Goal: Task Accomplishment & Management: Use online tool/utility

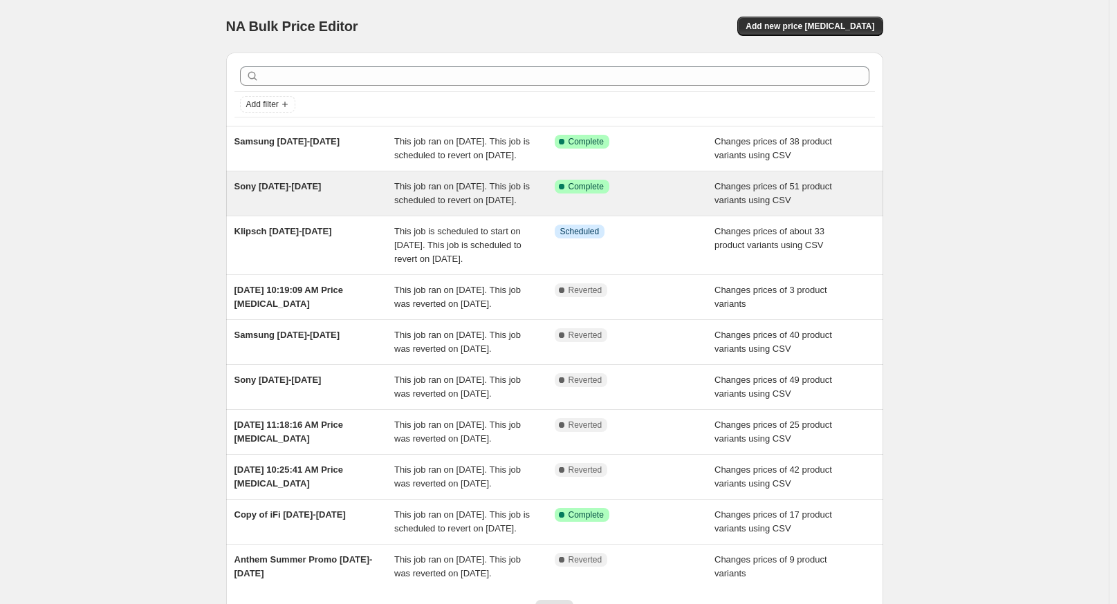
click at [296, 207] on div "Sony [DATE]-[DATE]" at bounding box center [314, 194] width 160 height 28
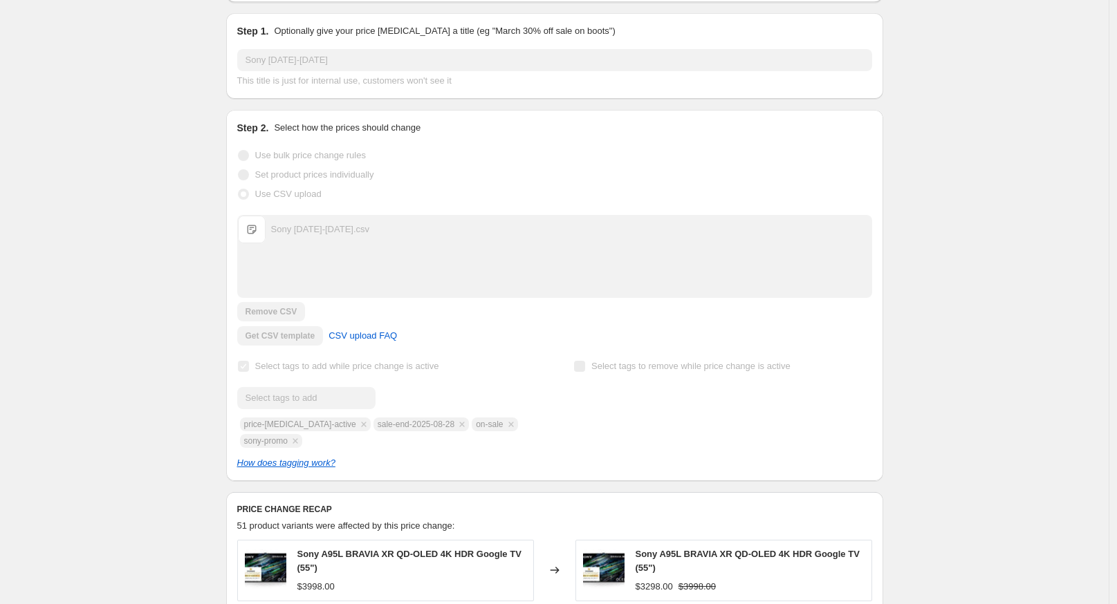
scroll to position [230, 0]
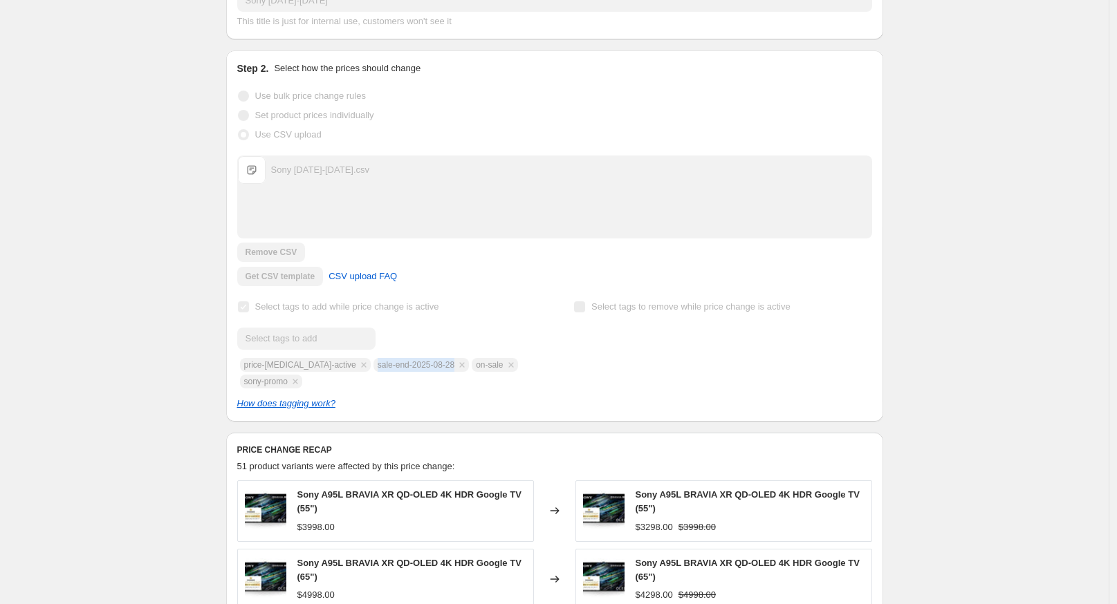
drag, startPoint x: 358, startPoint y: 374, endPoint x: 436, endPoint y: 385, distance: 78.8
click at [436, 385] on div "Submit price-[MEDICAL_DATA]-active sale-end-2025-08-28 on-sale sony-promo" at bounding box center [386, 358] width 298 height 61
copy span "sale-end-2025-08-28"
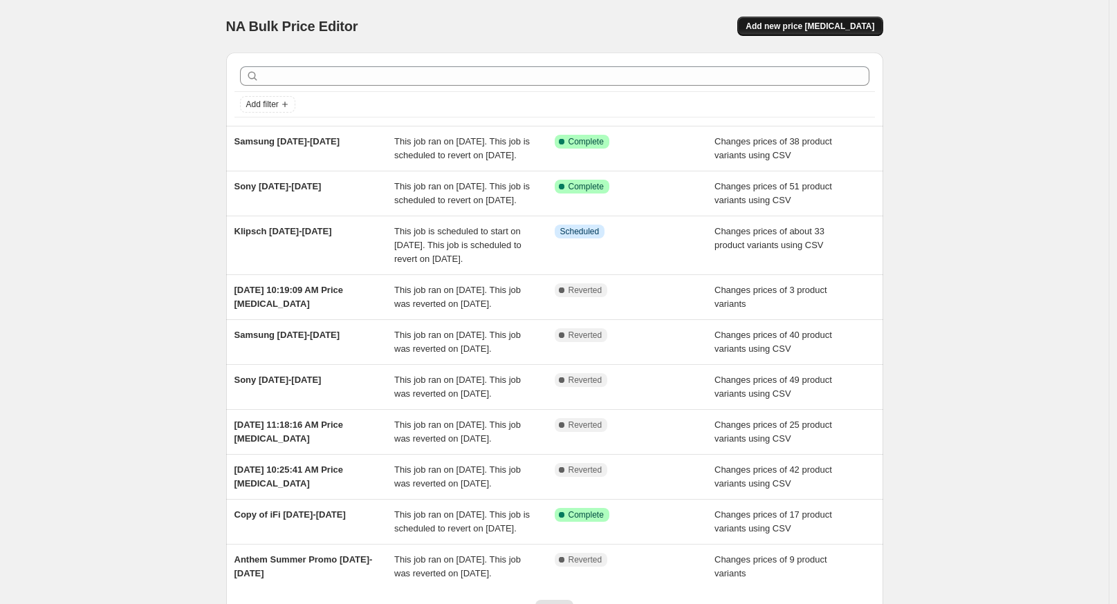
click at [810, 32] on button "Add new price [MEDICAL_DATA]" at bounding box center [809, 26] width 145 height 19
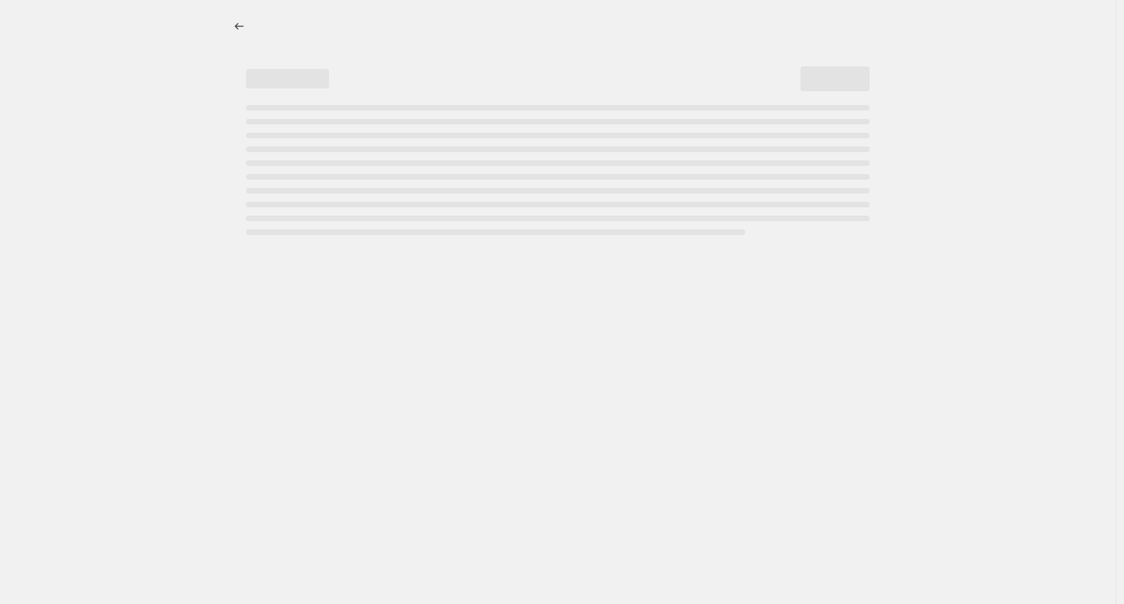
select select "percentage"
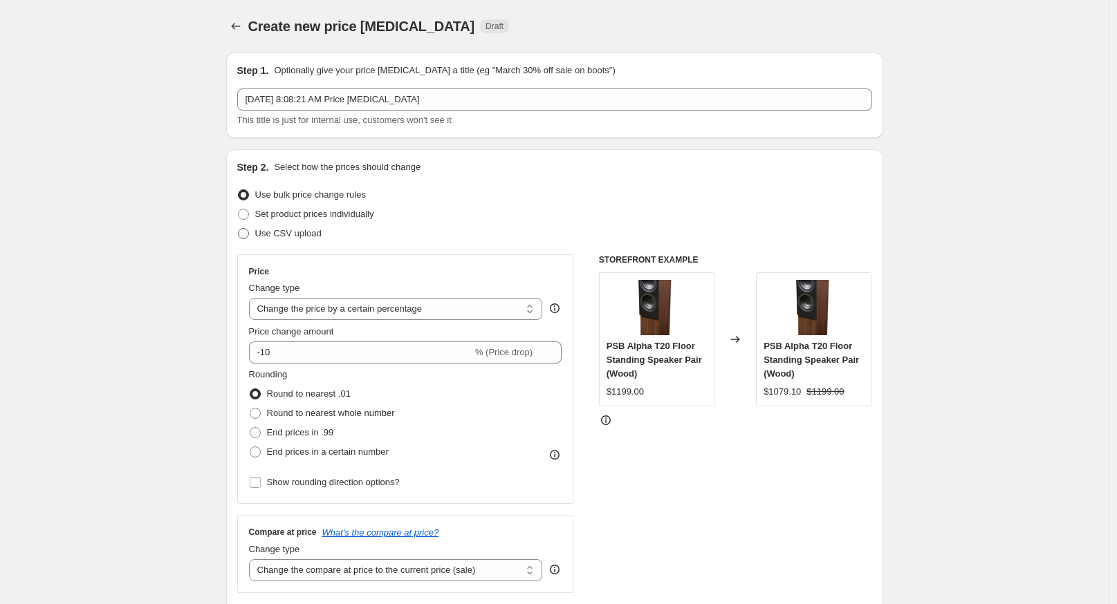
click at [285, 239] on span "Use CSV upload" at bounding box center [288, 234] width 66 height 14
click at [239, 229] on input "Use CSV upload" at bounding box center [238, 228] width 1 height 1
radio input "true"
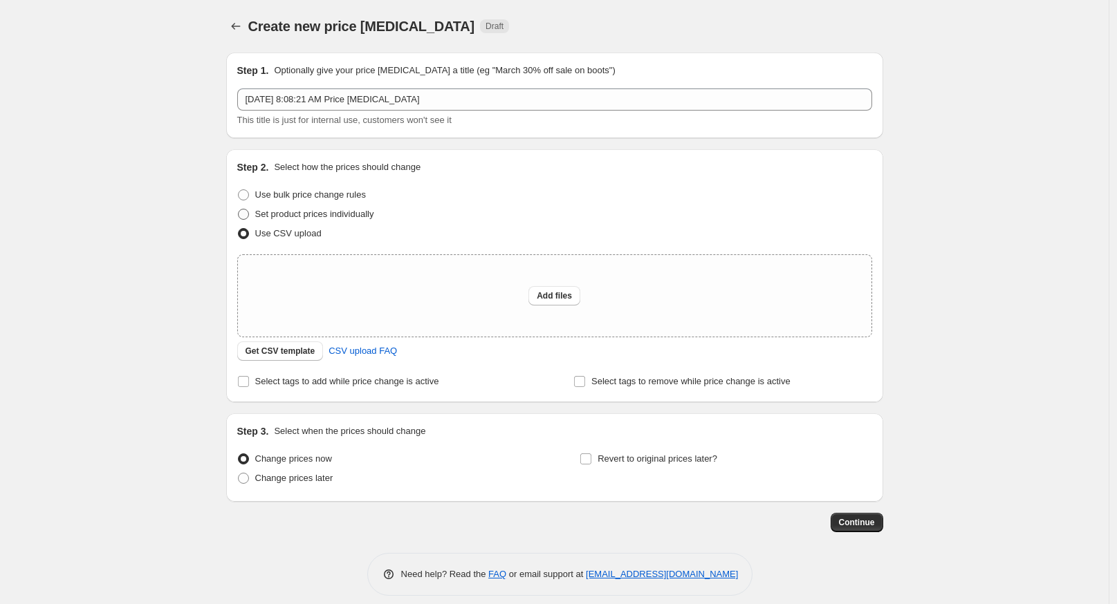
click at [299, 213] on span "Set product prices individually" at bounding box center [314, 214] width 119 height 10
click at [239, 210] on input "Set product prices individually" at bounding box center [238, 209] width 1 height 1
radio input "true"
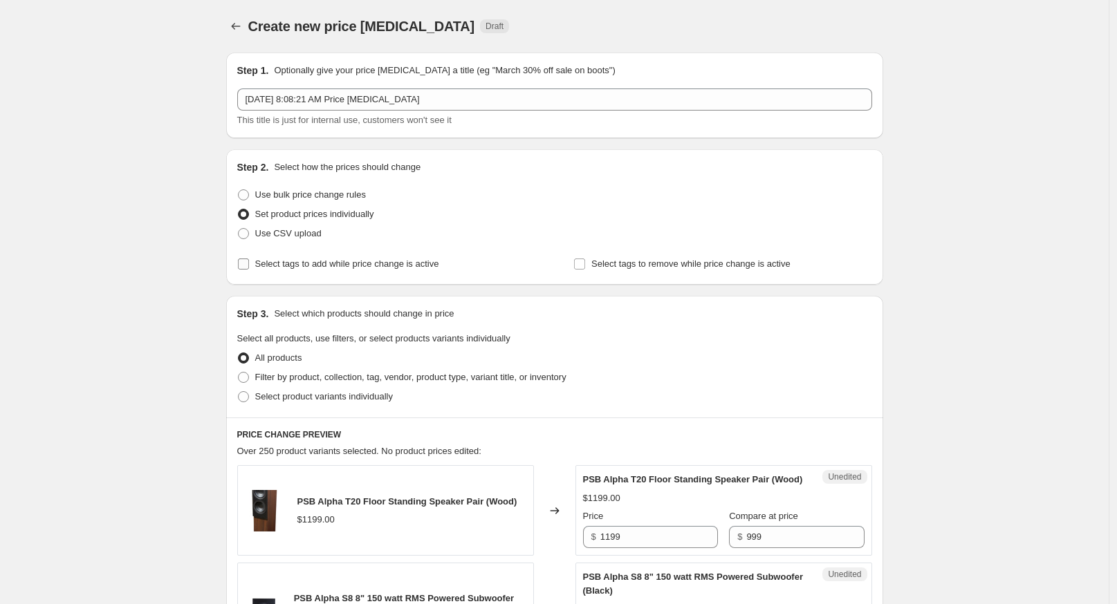
click at [280, 269] on span "Select tags to add while price change is active" at bounding box center [347, 264] width 184 height 10
click at [249, 269] on input "Select tags to add while price change is active" at bounding box center [243, 264] width 11 height 11
checkbox input "true"
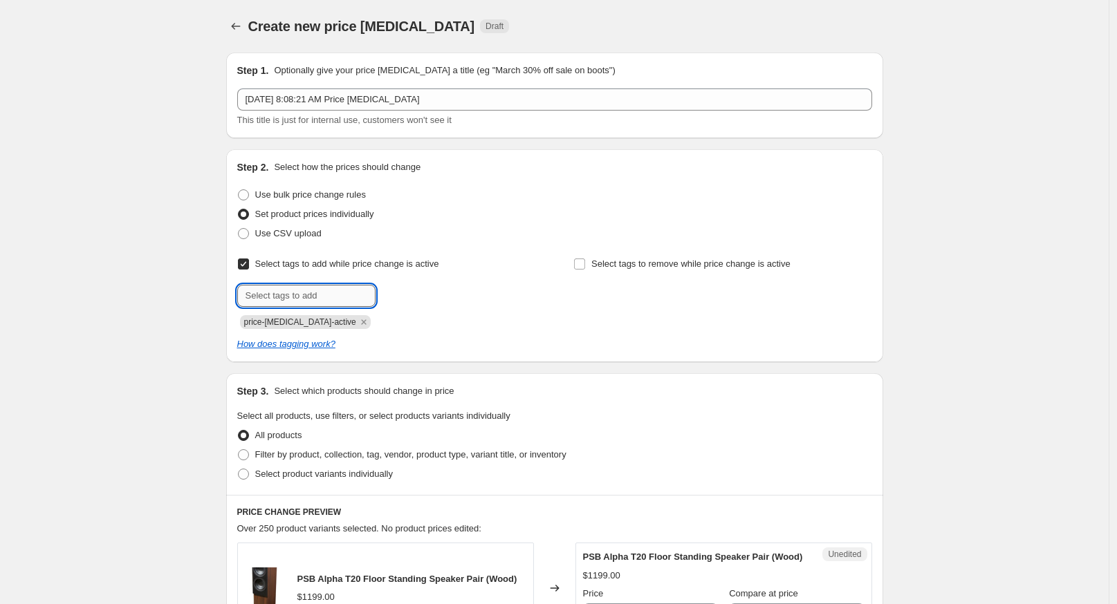
drag, startPoint x: 280, startPoint y: 293, endPoint x: 272, endPoint y: 293, distance: 8.3
click at [277, 295] on input "text" at bounding box center [306, 296] width 138 height 22
paste input "sale-end-2025-08-28"
click at [318, 293] on input "sale-end-2025-08-28" at bounding box center [306, 296] width 138 height 22
type input "sale-end-2025-09-08"
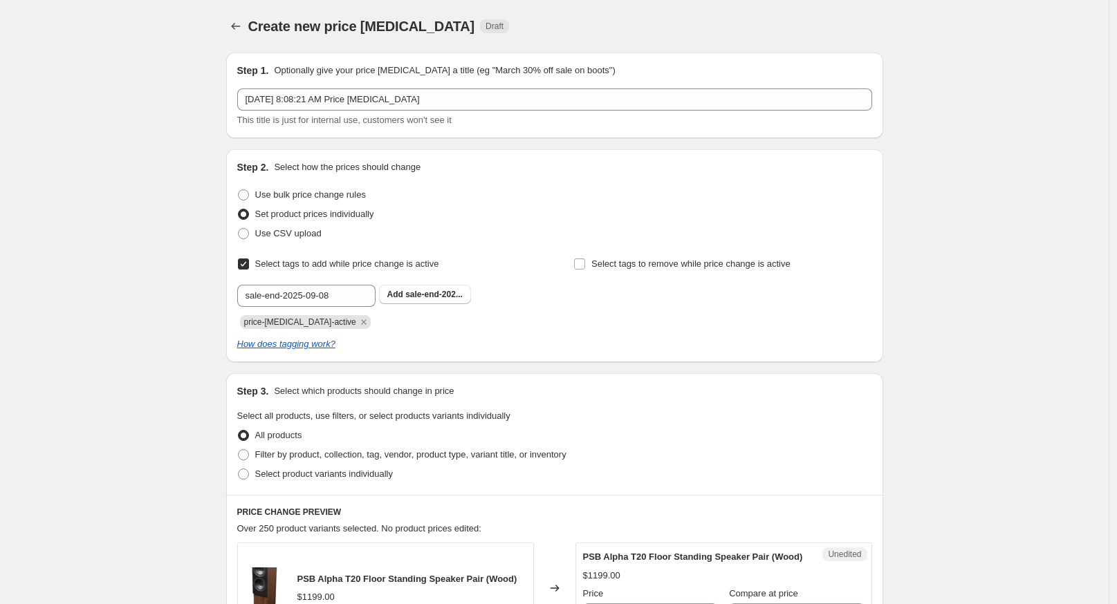
drag, startPoint x: 414, startPoint y: 355, endPoint x: 419, endPoint y: 342, distance: 14.3
click at [417, 353] on div "Step 2. Select how the prices should change Use bulk price change rules Set pro…" at bounding box center [554, 255] width 657 height 213
click at [414, 299] on span "sale-end-202..." at bounding box center [433, 295] width 57 height 10
click at [320, 296] on input "text" at bounding box center [306, 296] width 138 height 22
type input "on-sale"
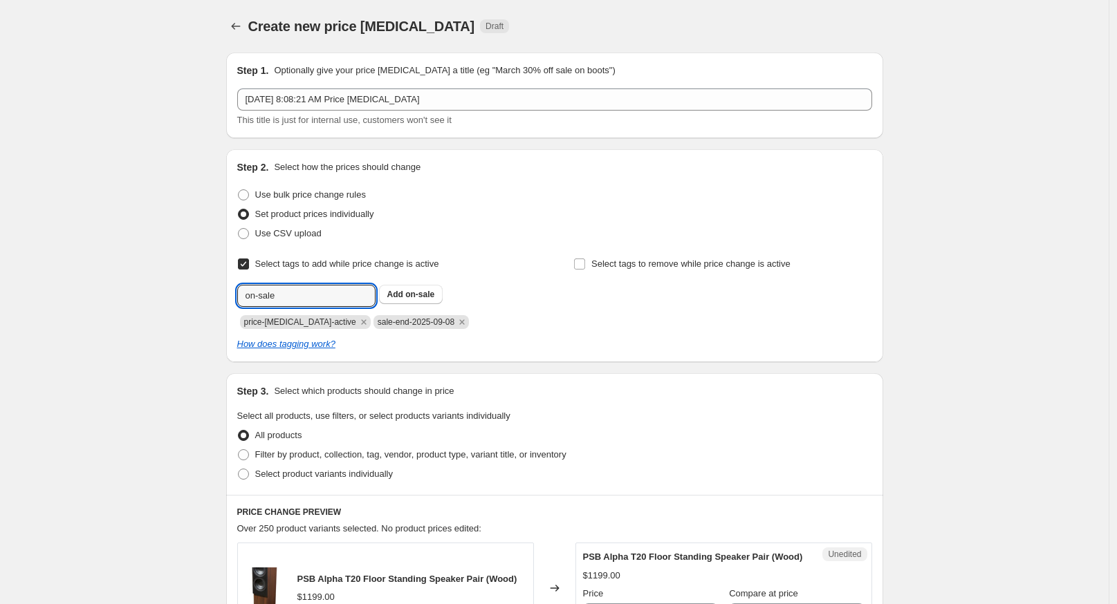
click at [237, 149] on button "Submit" at bounding box center [256, 156] width 39 height 15
type input "kanto-promo"
click at [237, 149] on button "Submit" at bounding box center [256, 156] width 39 height 15
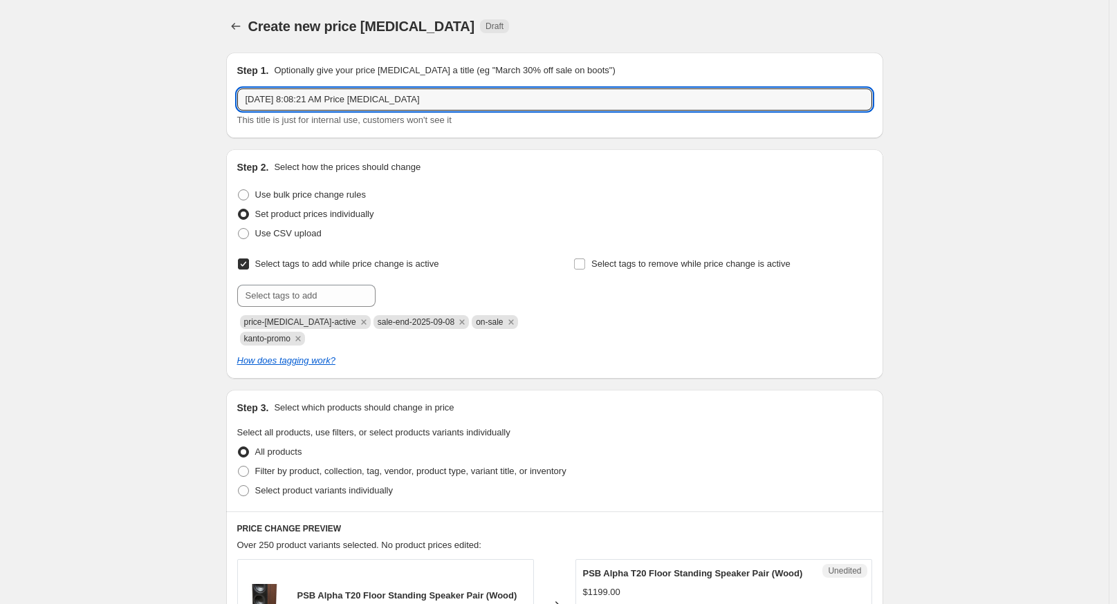
drag, startPoint x: 460, startPoint y: 98, endPoint x: 178, endPoint y: 98, distance: 282.2
type input "Kanto [DATE]"
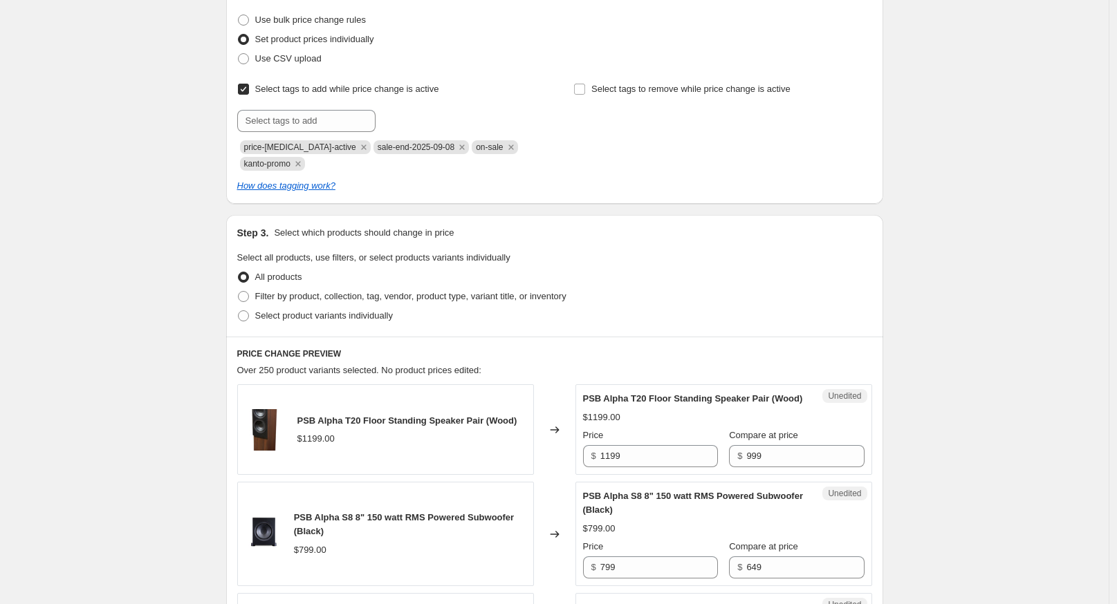
scroll to position [230, 0]
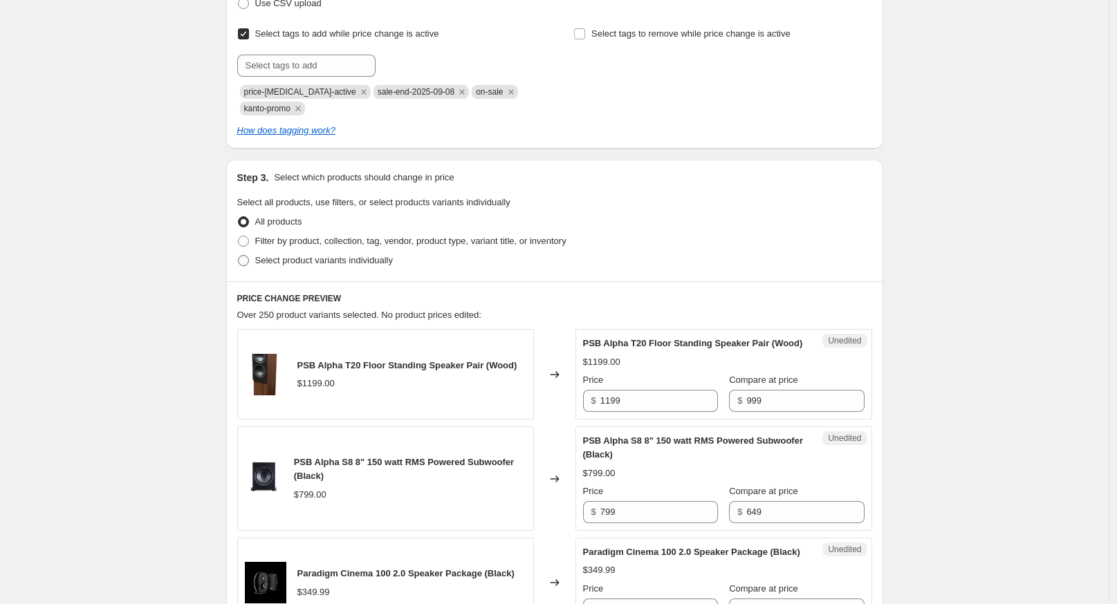
click at [280, 261] on span "Select product variants individually" at bounding box center [324, 260] width 138 height 10
click at [239, 256] on input "Select product variants individually" at bounding box center [238, 255] width 1 height 1
radio input "true"
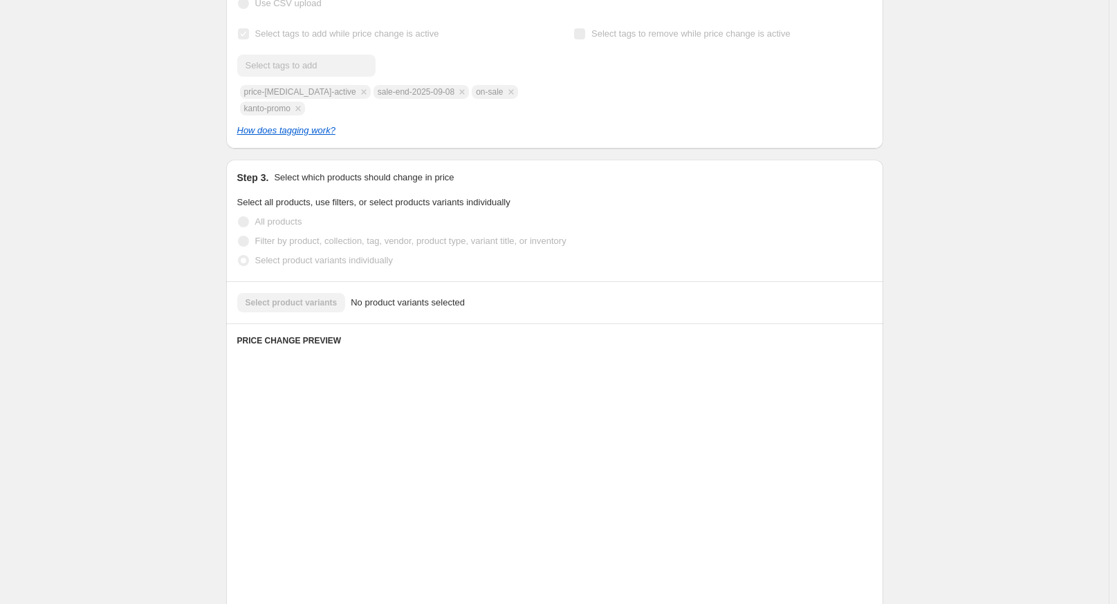
scroll to position [216, 0]
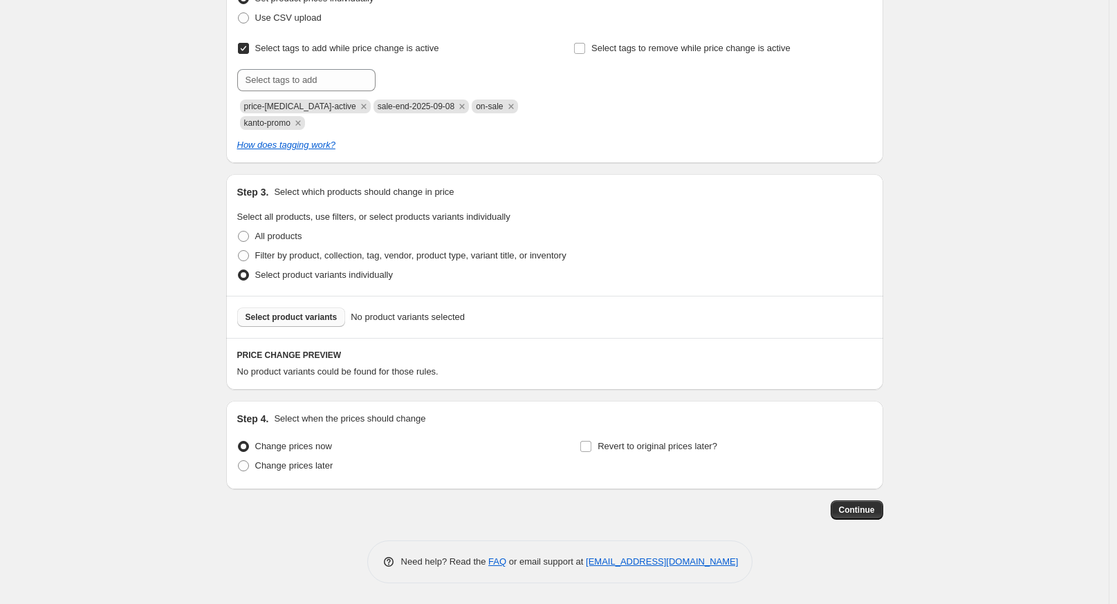
click at [274, 318] on span "Select product variants" at bounding box center [292, 317] width 92 height 11
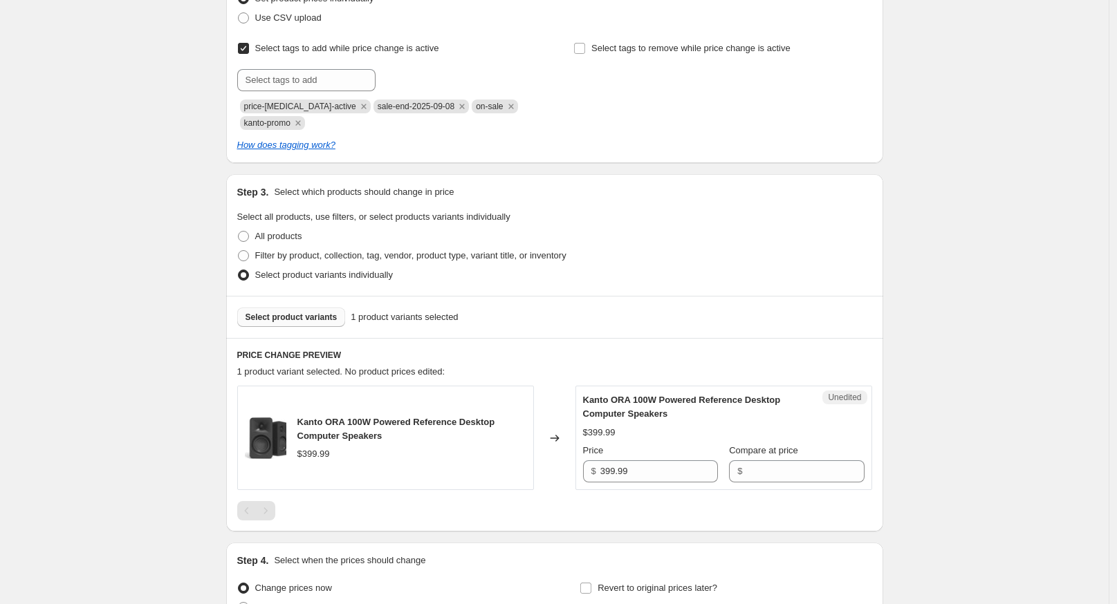
click at [132, 369] on div "Create new price [MEDICAL_DATA]. This page is ready Create new price [MEDICAL_D…" at bounding box center [554, 265] width 1109 height 962
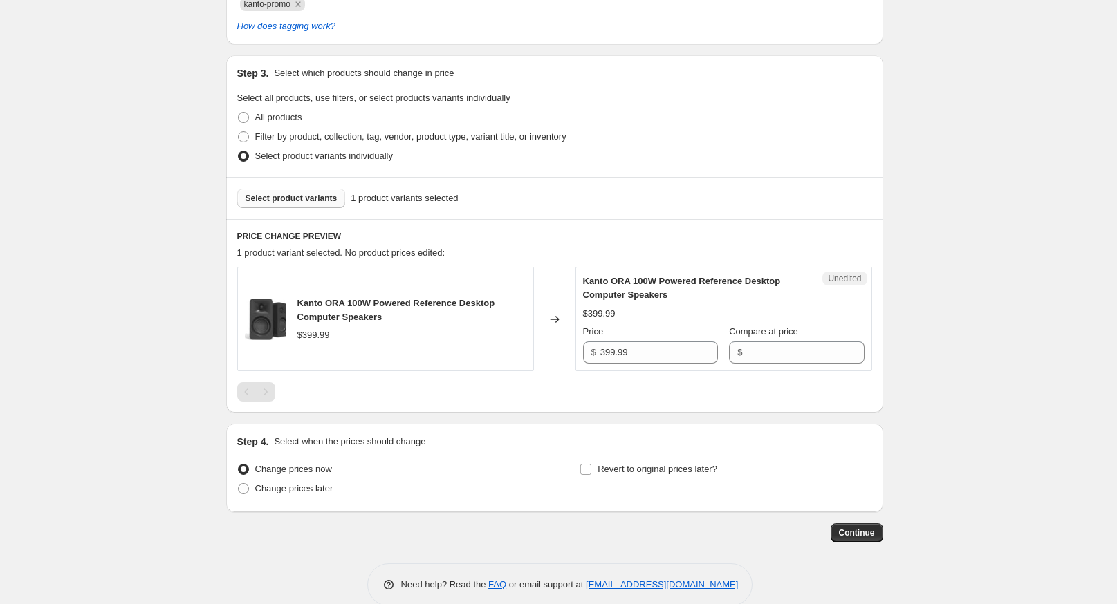
scroll to position [357, 0]
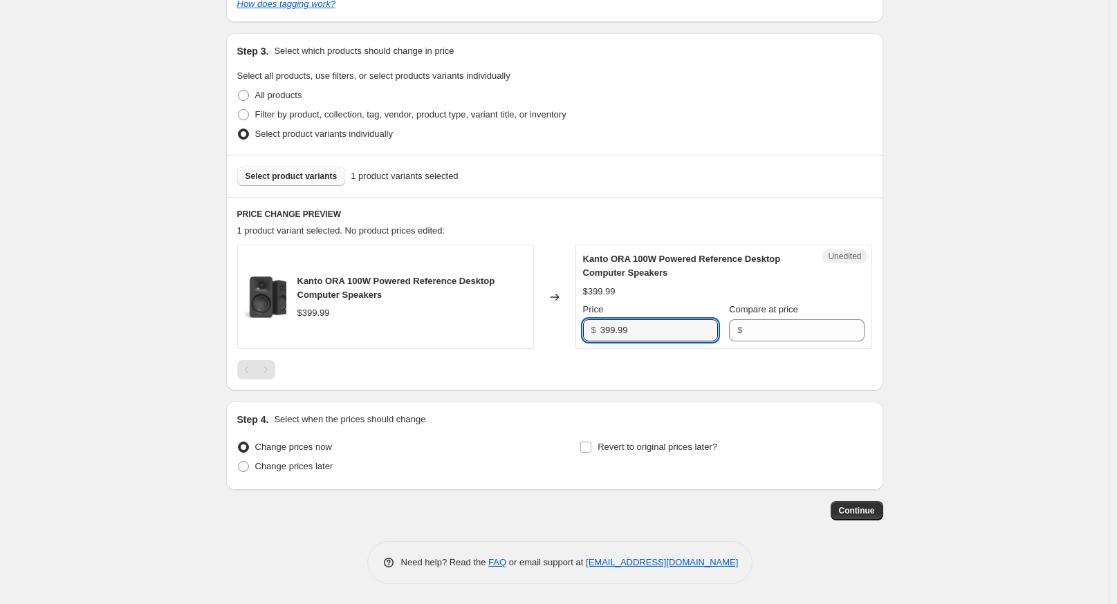
drag, startPoint x: 634, startPoint y: 331, endPoint x: 503, endPoint y: 328, distance: 131.4
click at [503, 328] on div "Kanto ORA 100W Powered Reference Desktop Computer Speakers $399.99 Changed to U…" at bounding box center [554, 297] width 635 height 104
type input "319.99"
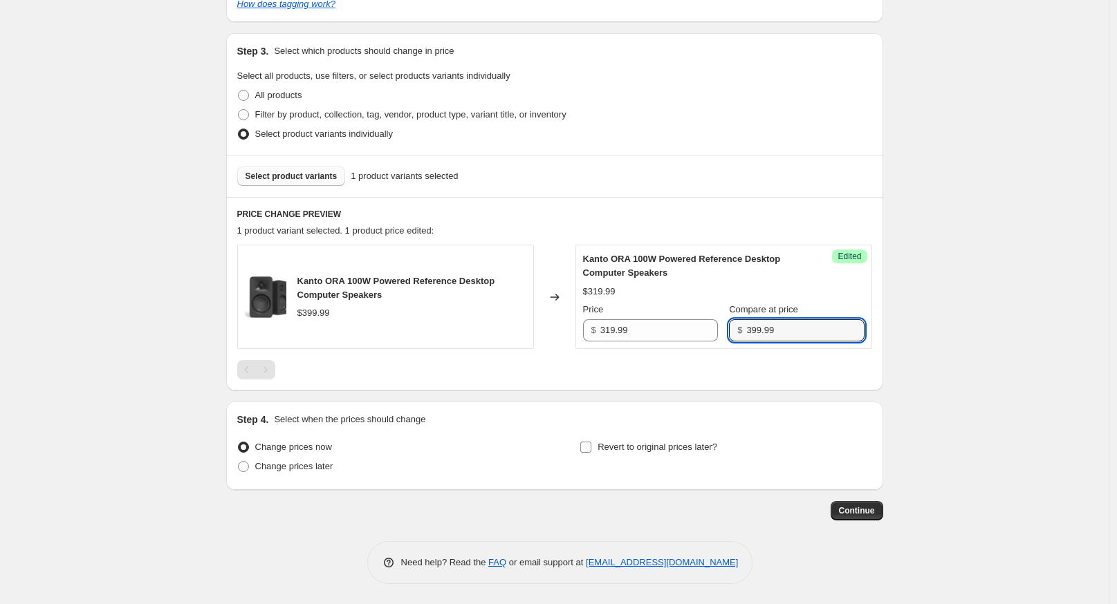
type input "399.99"
click at [600, 452] on label "Revert to original prices later?" at bounding box center [649, 447] width 138 height 19
click at [591, 452] on input "Revert to original prices later?" at bounding box center [585, 447] width 11 height 11
checkbox input "true"
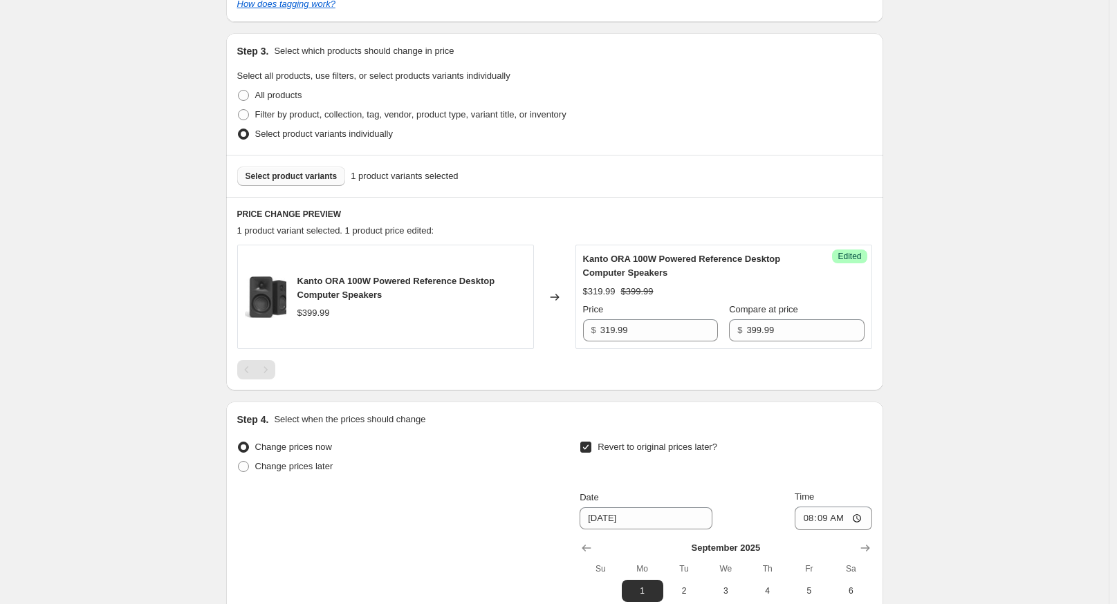
click at [729, 462] on div "Revert to original prices later?" at bounding box center [726, 458] width 292 height 41
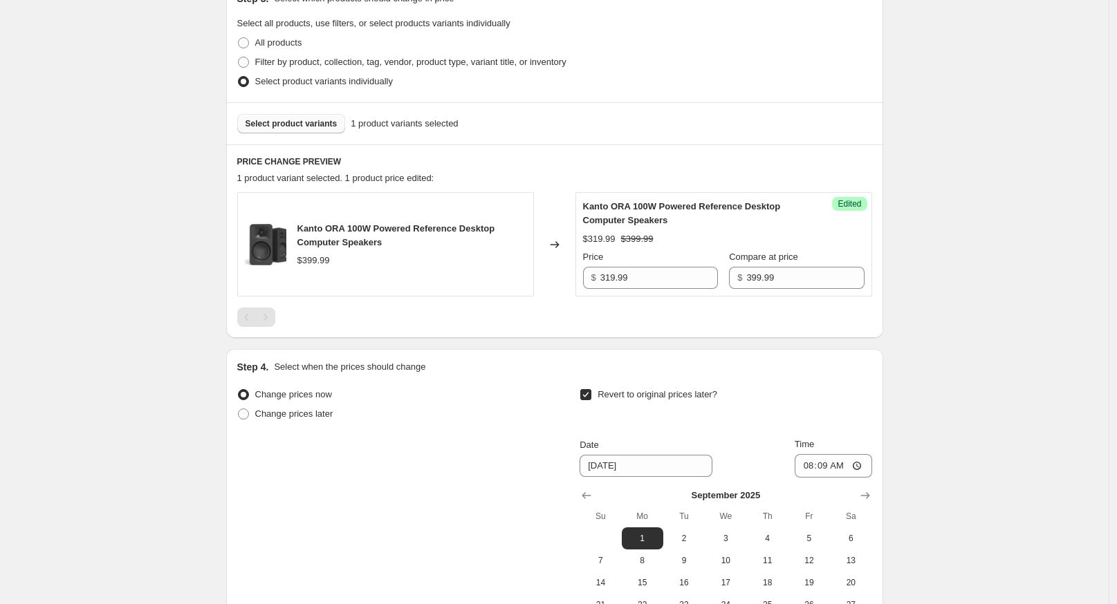
scroll to position [459, 0]
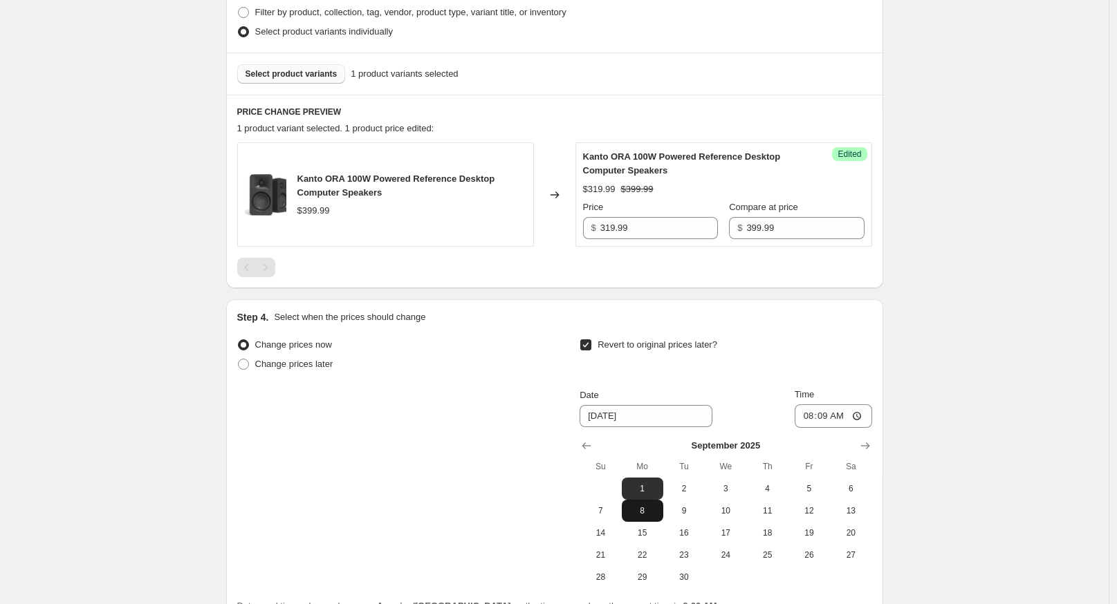
click at [648, 516] on button "8" at bounding box center [642, 511] width 41 height 22
type input "[DATE]"
click at [812, 415] on input "08:09" at bounding box center [833, 417] width 77 height 24
type input "01:01"
click at [888, 425] on div "Create new price [MEDICAL_DATA]. This page is ready Create new price [MEDICAL_D…" at bounding box center [555, 140] width 690 height 1198
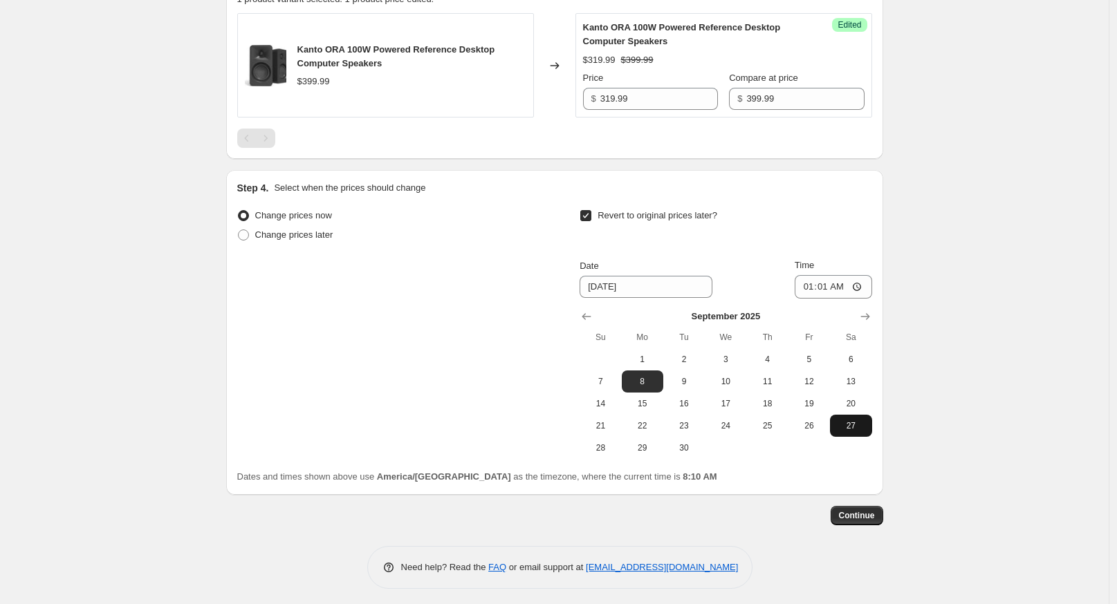
scroll to position [593, 0]
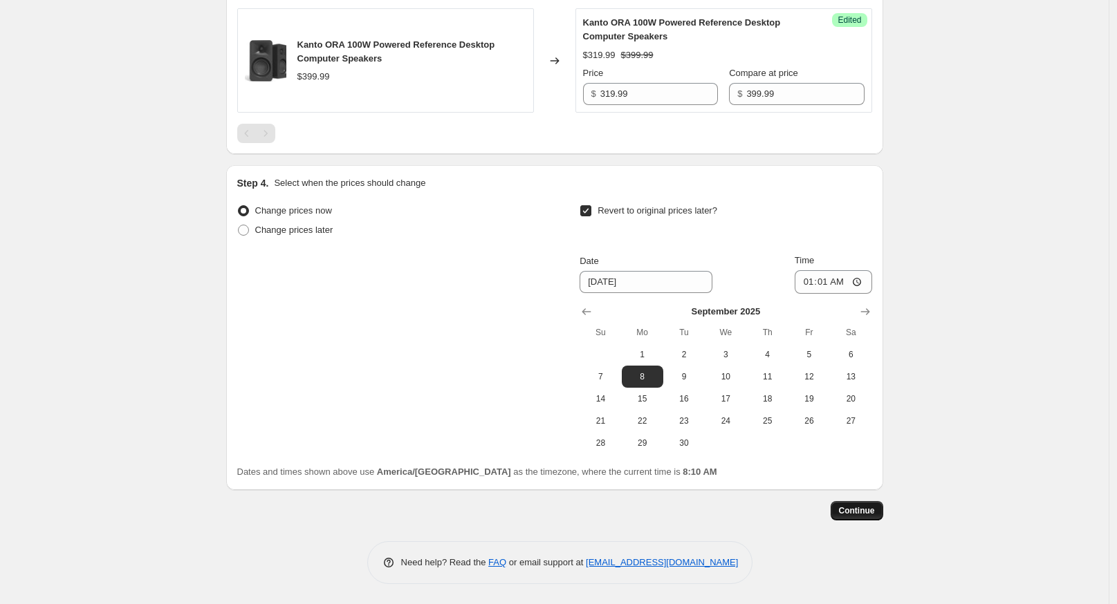
click at [855, 508] on span "Continue" at bounding box center [857, 511] width 36 height 11
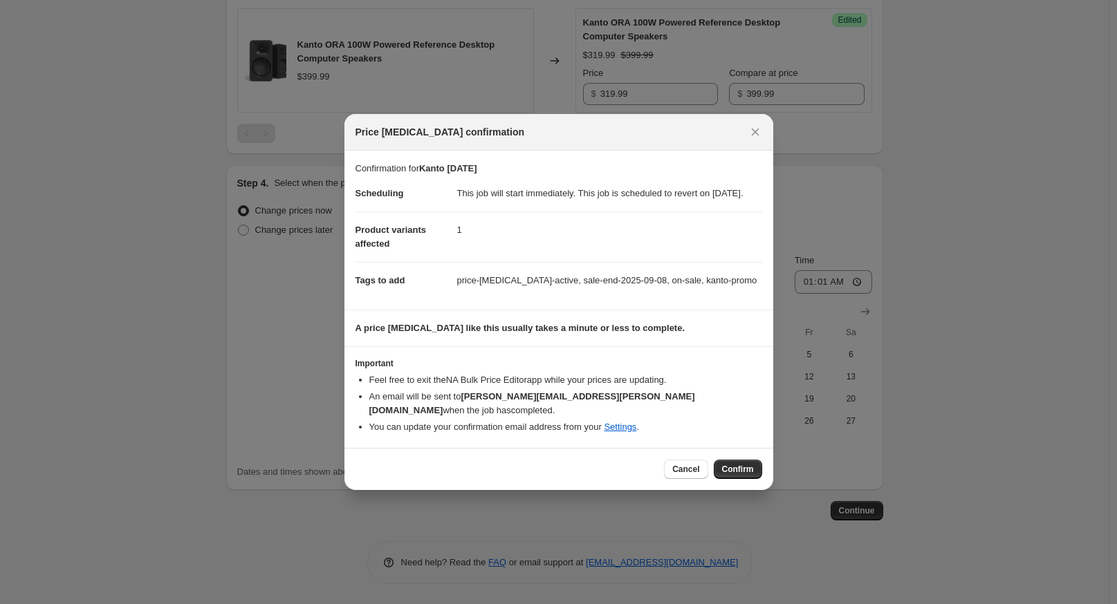
click at [740, 471] on span "Confirm" at bounding box center [738, 469] width 32 height 11
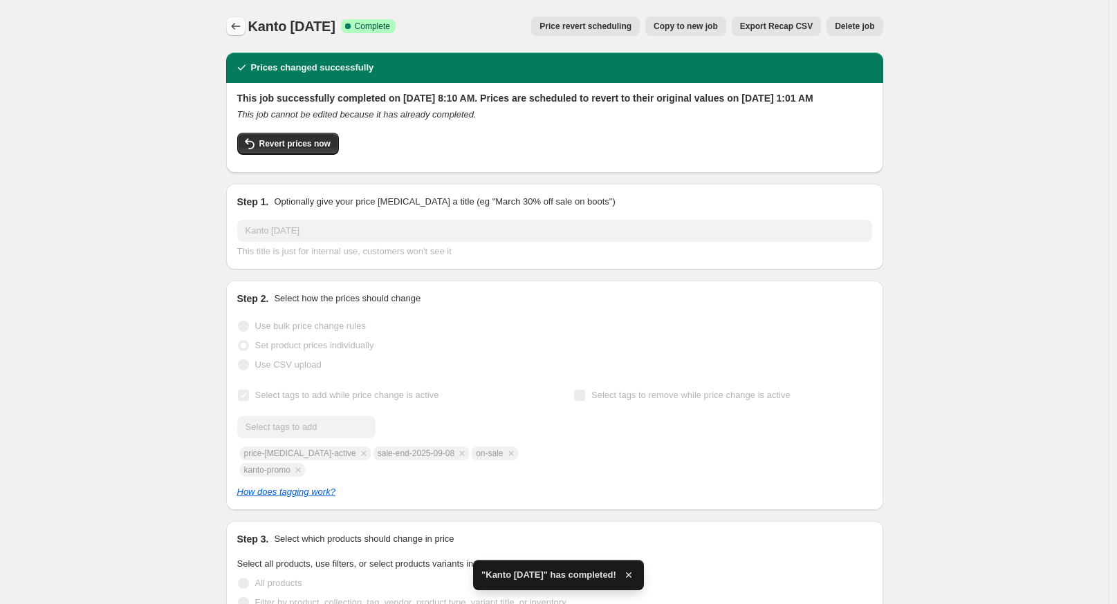
click at [232, 27] on icon "Price change jobs" at bounding box center [236, 26] width 14 height 14
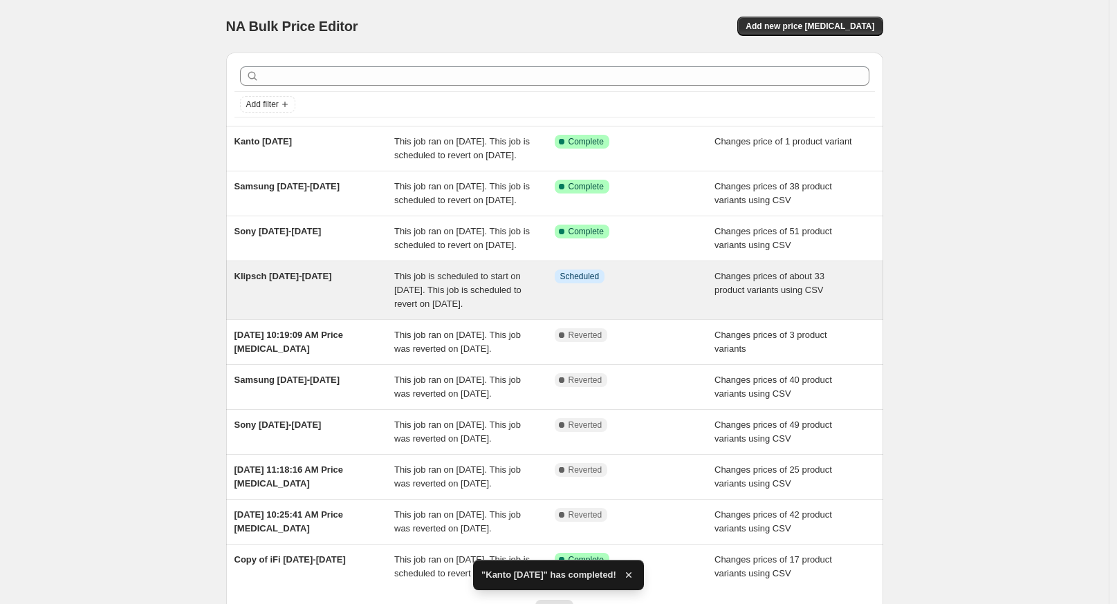
click at [256, 281] on span "Klipsch [DATE]-[DATE]" at bounding box center [283, 276] width 98 height 10
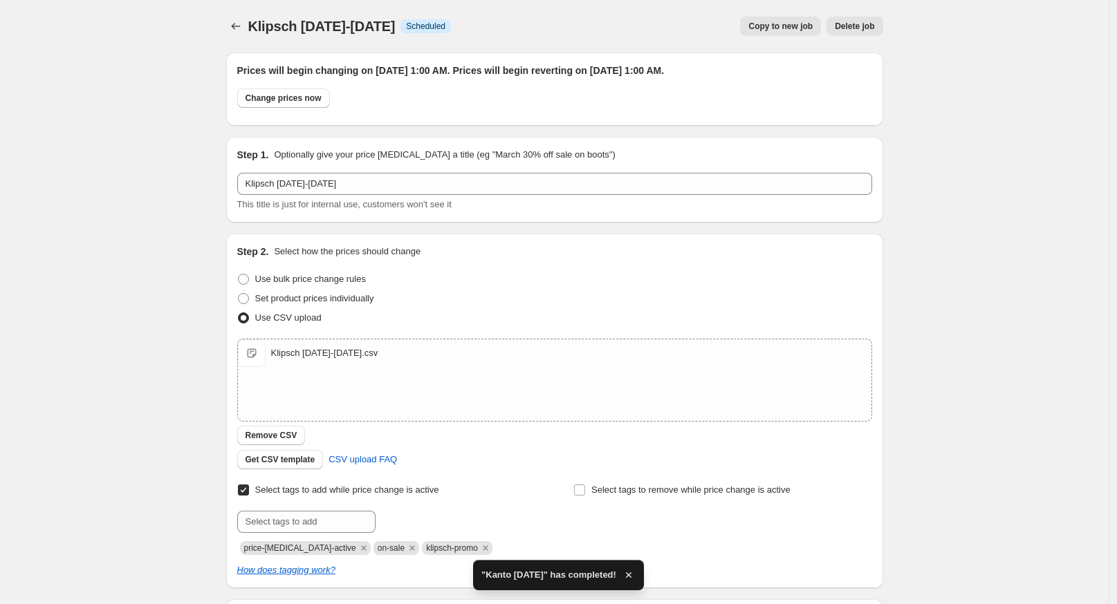
click at [180, 320] on div "Klipsch [DATE]-[DATE]. This page is ready Klipsch [DATE]-[DATE] Info Scheduled …" at bounding box center [554, 531] width 1109 height 1062
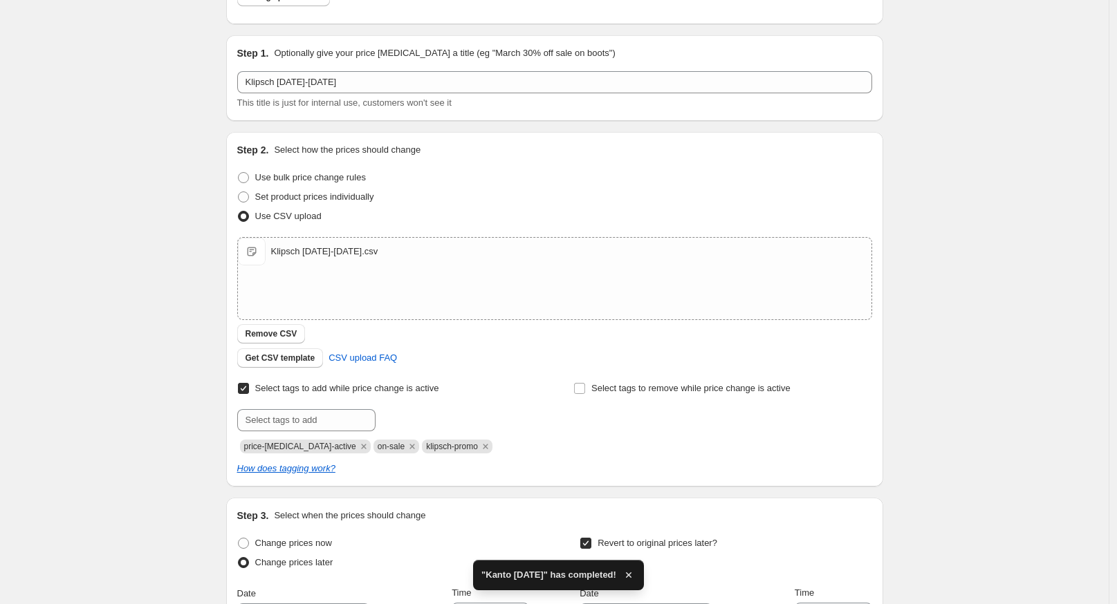
scroll to position [128, 0]
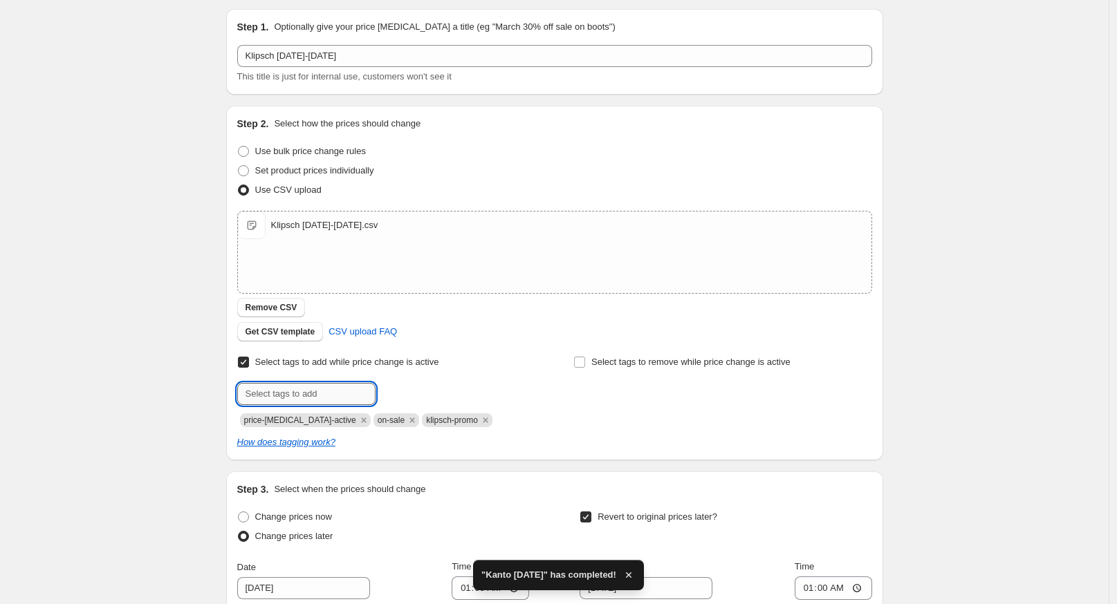
click at [290, 393] on input "text" at bounding box center [306, 394] width 138 height 22
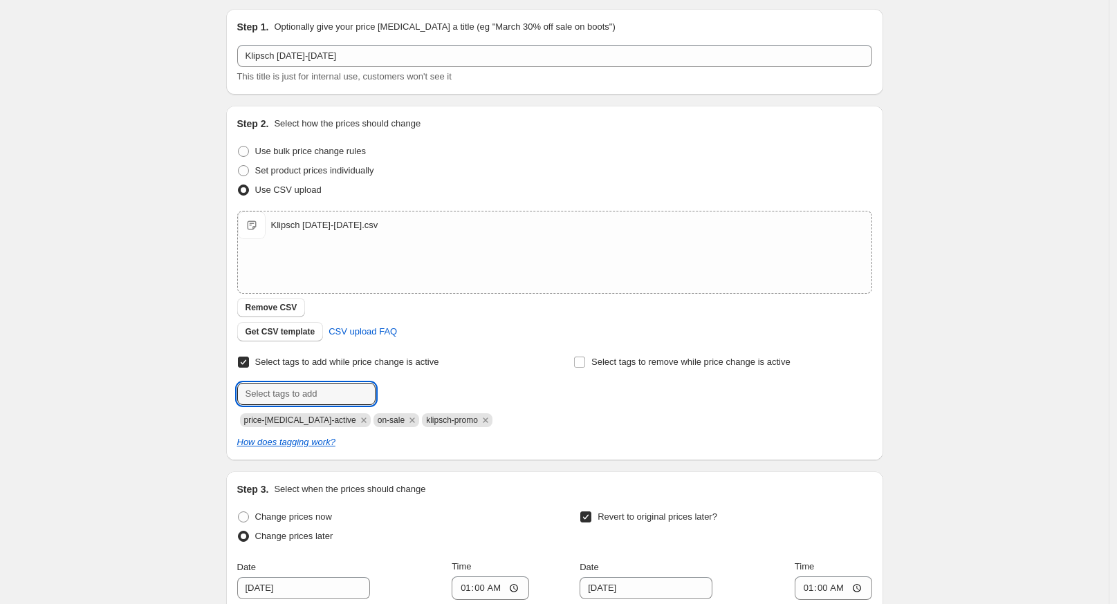
paste input "sale-end-2025-08-28"
click at [331, 393] on input "sale-end-2025-08-28" at bounding box center [306, 394] width 138 height 22
type input "sale-end-2025-09-12"
click at [237, 106] on button "Submit" at bounding box center [256, 113] width 39 height 15
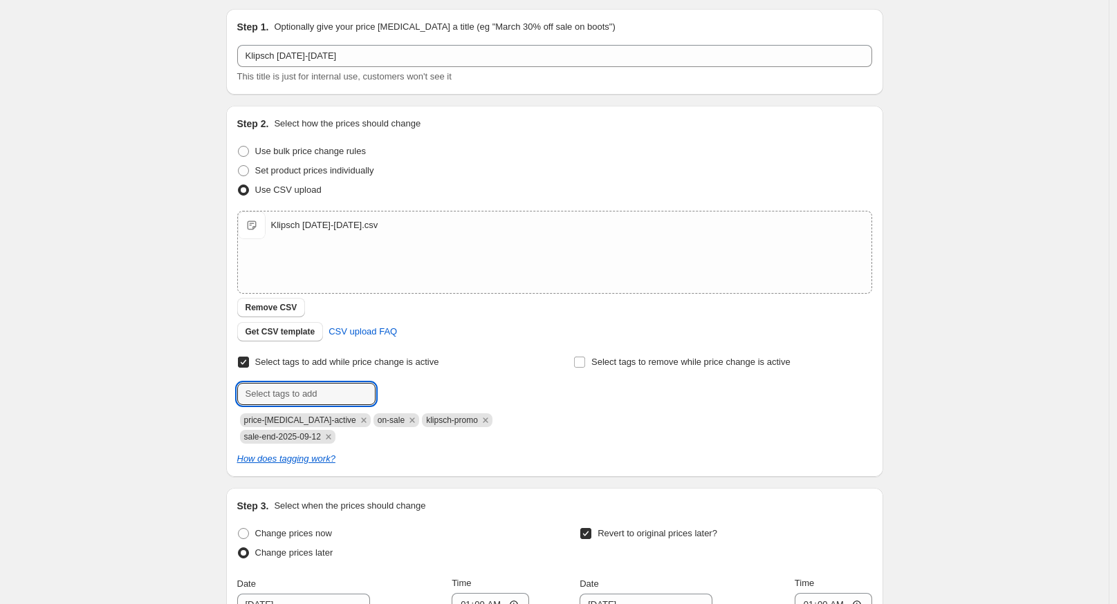
drag, startPoint x: 156, startPoint y: 382, endPoint x: 124, endPoint y: 396, distance: 34.1
click at [159, 382] on div "Klipsch [DATE]-[DATE]. This page is ready Klipsch [DATE]-[DATE] Info Scheduled …" at bounding box center [554, 411] width 1109 height 1078
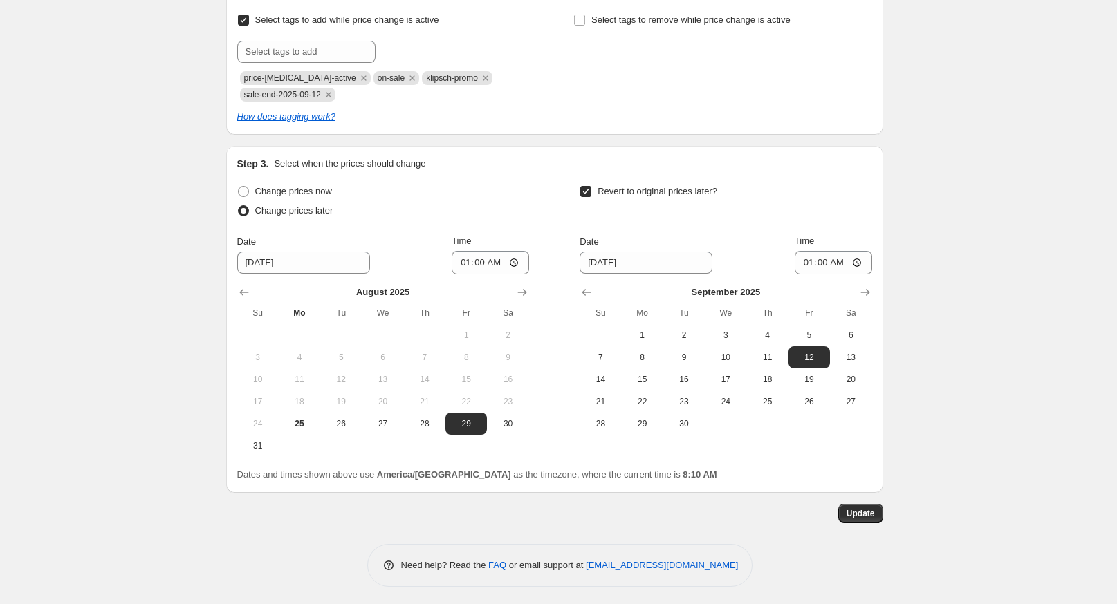
scroll to position [473, 0]
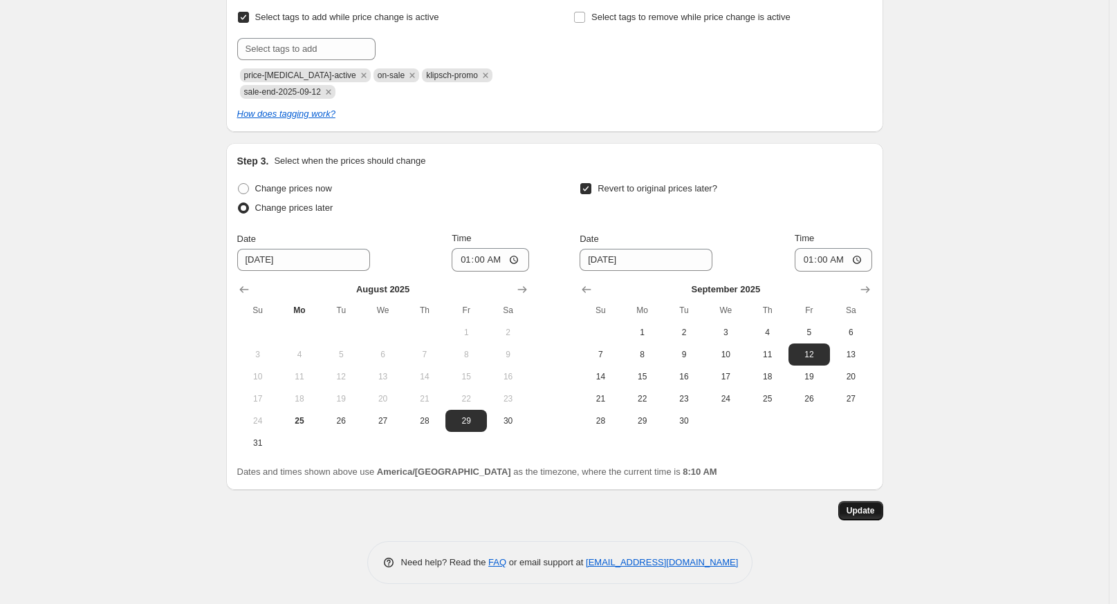
click at [855, 512] on span "Update" at bounding box center [860, 511] width 28 height 11
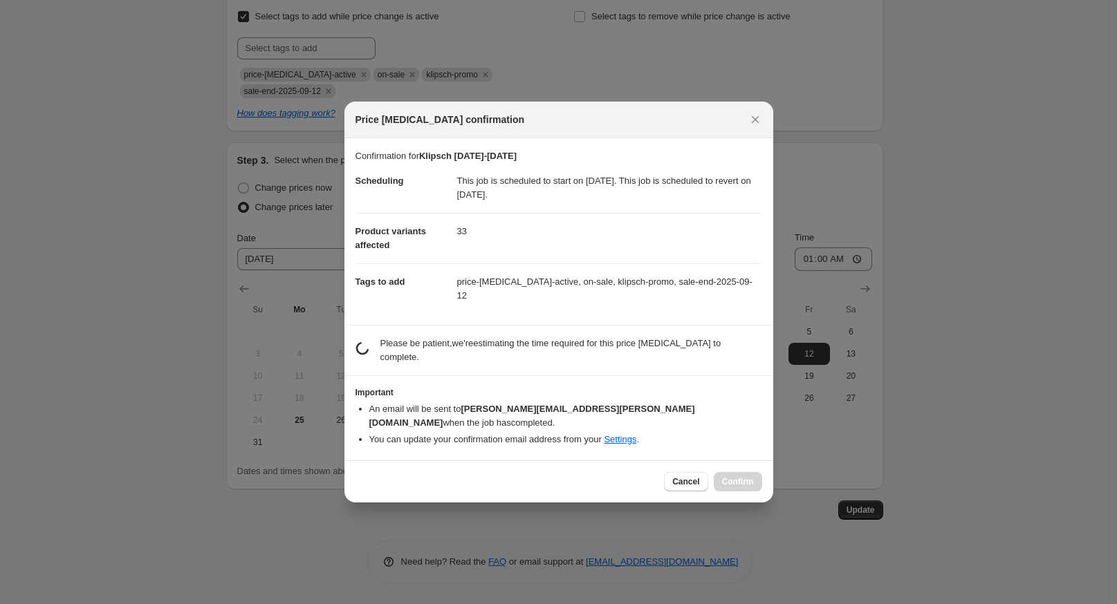
scroll to position [0, 0]
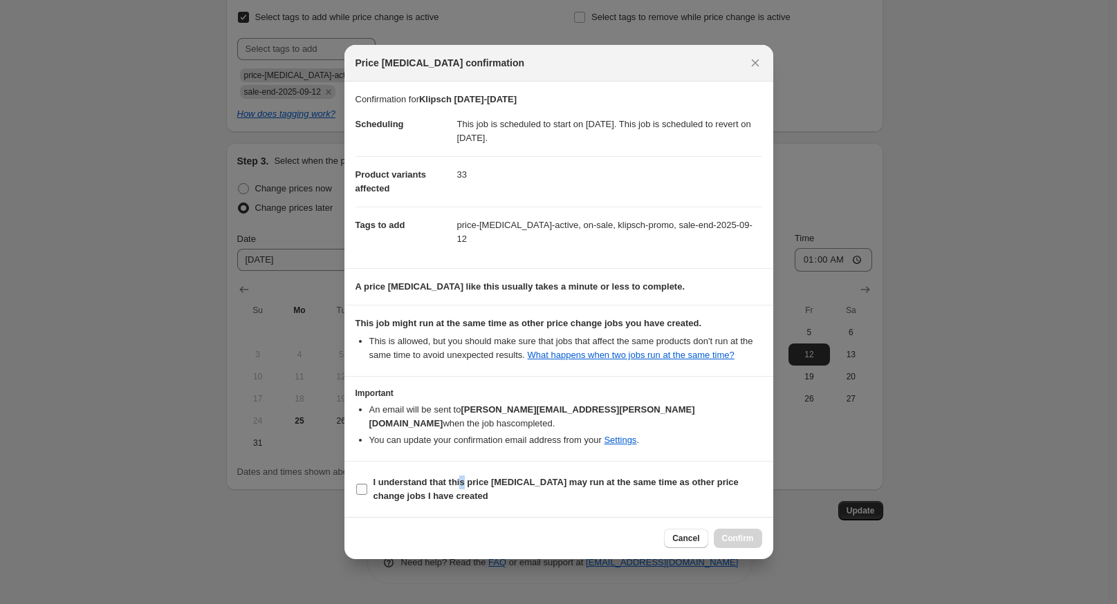
drag, startPoint x: 460, startPoint y: 463, endPoint x: 537, endPoint y: 473, distance: 78.1
click at [467, 477] on b "I understand that this price [MEDICAL_DATA] may run at the same time as other p…" at bounding box center [555, 489] width 365 height 24
click at [392, 477] on b "I understand that this price [MEDICAL_DATA] may run at the same time as other p…" at bounding box center [555, 489] width 365 height 24
click at [367, 484] on input "I understand that this price [MEDICAL_DATA] may run at the same time as other p…" at bounding box center [361, 489] width 11 height 11
checkbox input "true"
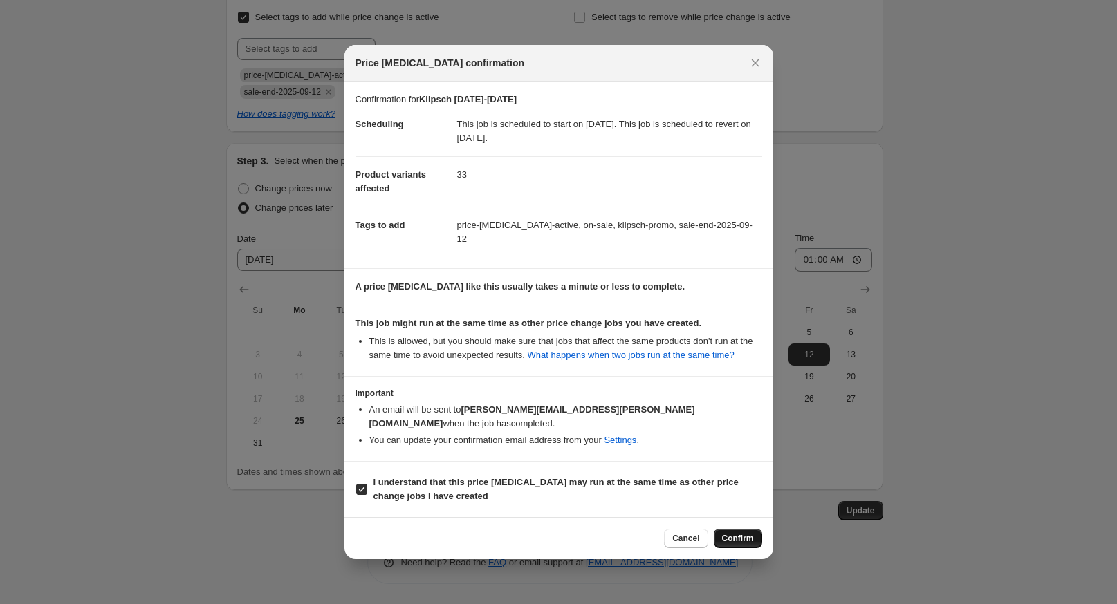
click at [745, 533] on span "Confirm" at bounding box center [738, 538] width 32 height 11
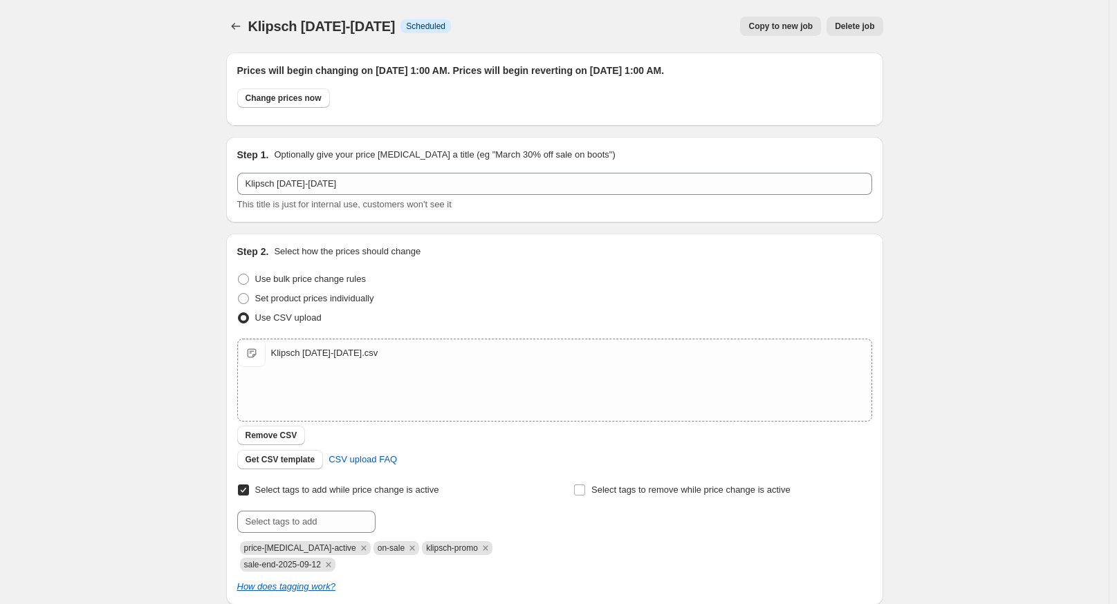
scroll to position [473, 0]
